Goal: Task Accomplishment & Management: Complete application form

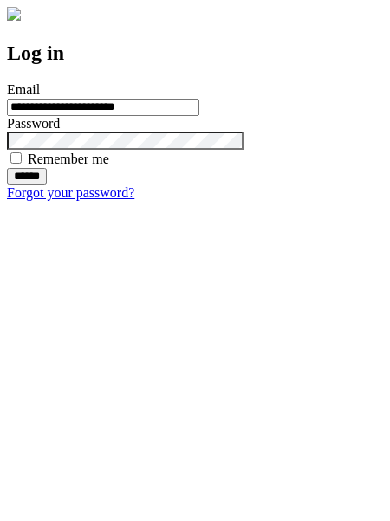
type input "**********"
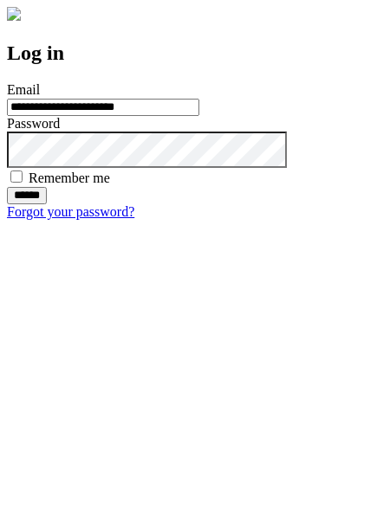
click at [47, 204] on input "******" at bounding box center [27, 195] width 40 height 17
type input "**********"
click at [47, 204] on input "******" at bounding box center [27, 195] width 40 height 17
